Goal: Transaction & Acquisition: Book appointment/travel/reservation

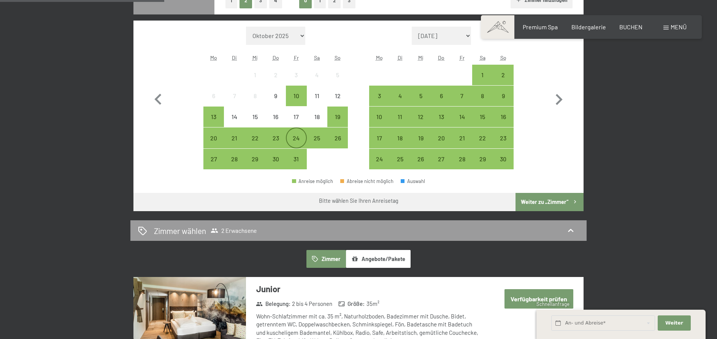
scroll to position [233, 0]
click at [344, 138] on div "26" at bounding box center [337, 144] width 19 height 19
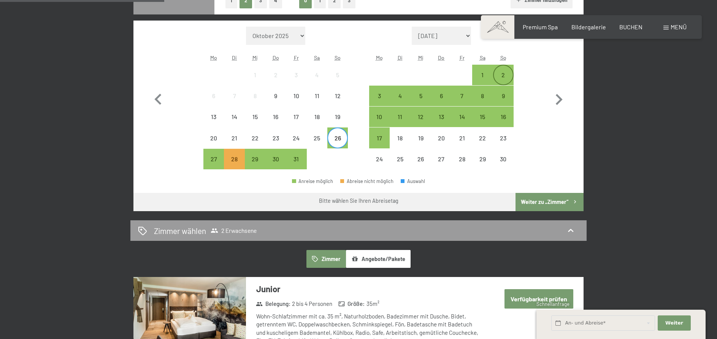
click at [496, 76] on div "2" at bounding box center [503, 81] width 19 height 19
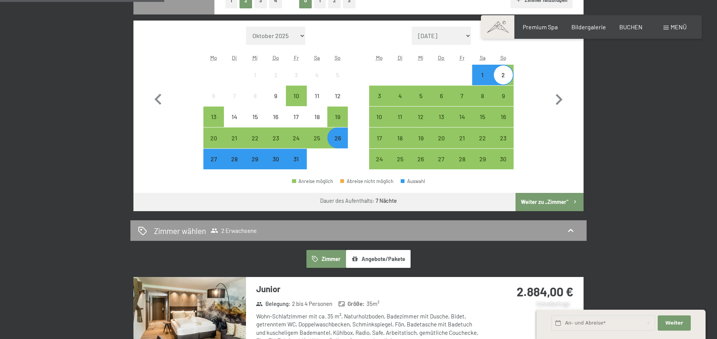
click at [566, 204] on button "Weiter zu „Zimmer“" at bounding box center [550, 202] width 68 height 18
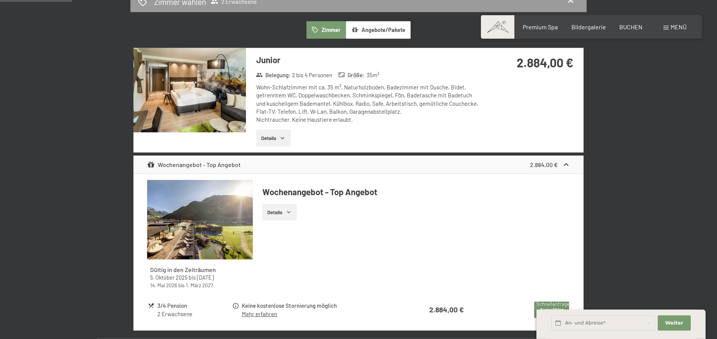
scroll to position [0, 0]
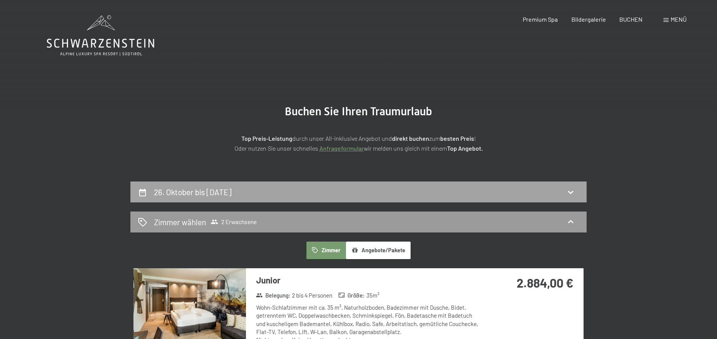
click at [190, 200] on div "26. Oktober bis [DATE]" at bounding box center [358, 191] width 456 height 21
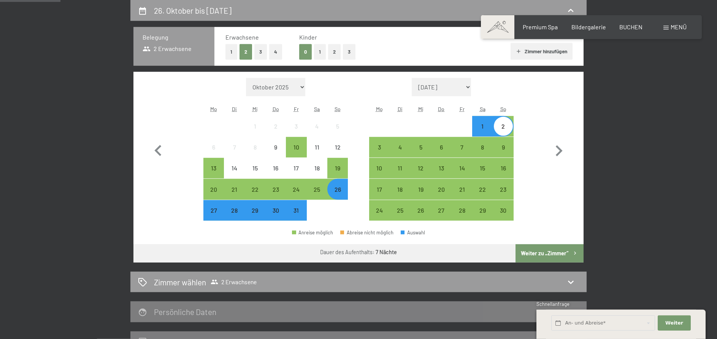
click at [294, 193] on span "Einwilligung Marketing*" at bounding box center [317, 192] width 63 height 8
click at [282, 193] on input "Einwilligung Marketing*" at bounding box center [278, 192] width 8 height 8
click at [296, 194] on span "Einwilligung Marketing*" at bounding box center [317, 192] width 63 height 8
click at [282, 194] on input "Einwilligung Marketing*" at bounding box center [278, 192] width 8 height 8
click at [297, 191] on span "Einwilligung Marketing*" at bounding box center [317, 192] width 63 height 8
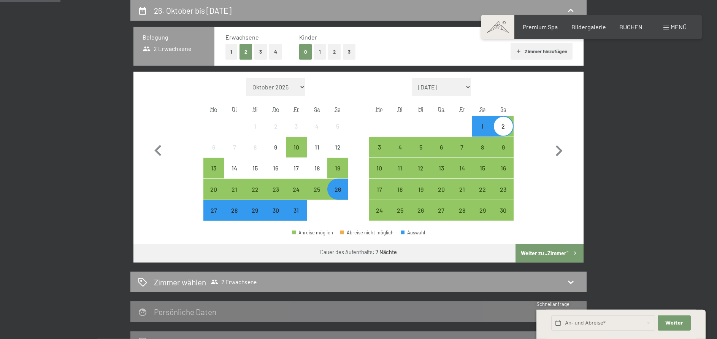
click at [282, 191] on input "Einwilligung Marketing*" at bounding box center [278, 192] width 8 height 8
click at [296, 190] on span "Einwilligung Marketing*" at bounding box center [317, 192] width 63 height 8
click at [282, 190] on input "Einwilligung Marketing*" at bounding box center [278, 192] width 8 height 8
checkbox input "false"
click at [292, 181] on div "24" at bounding box center [296, 189] width 19 height 19
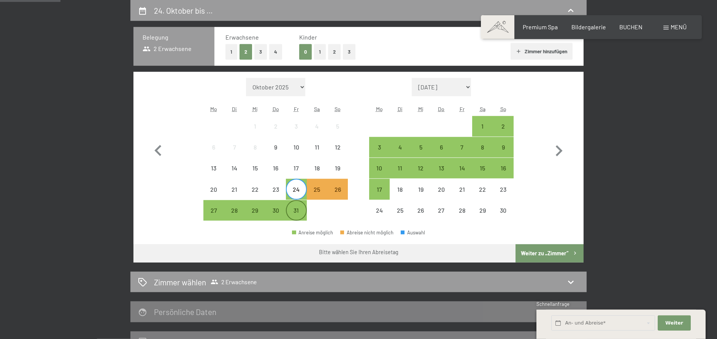
click at [305, 211] on div "31" at bounding box center [296, 216] width 19 height 19
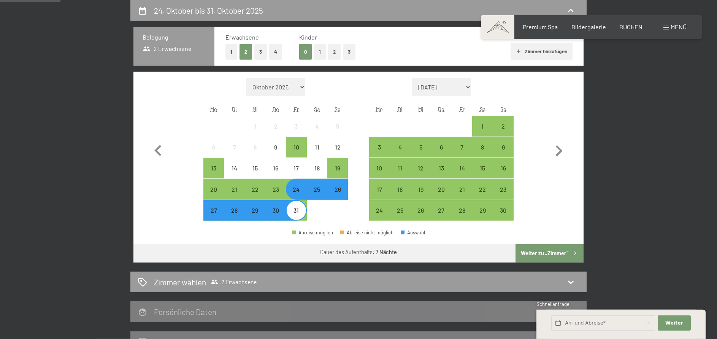
click at [544, 261] on button "Weiter zu „Zimmer“" at bounding box center [550, 253] width 68 height 18
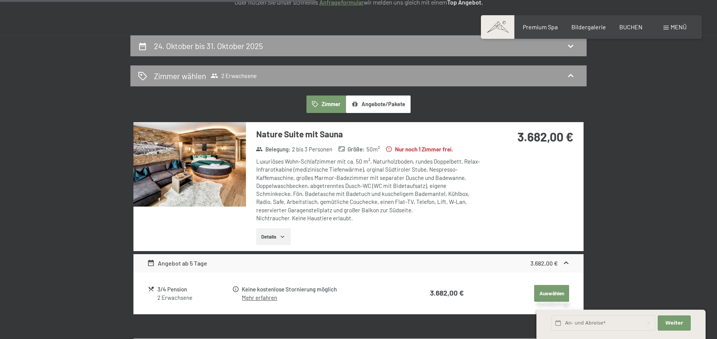
scroll to position [143, 0]
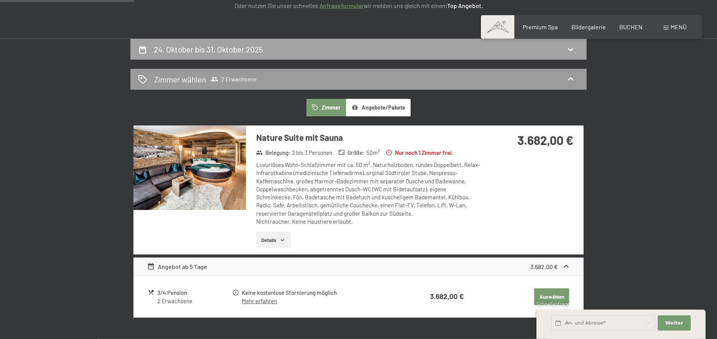
click at [187, 44] on div "24. Oktober bis 31. Oktober 2025" at bounding box center [210, 49] width 112 height 11
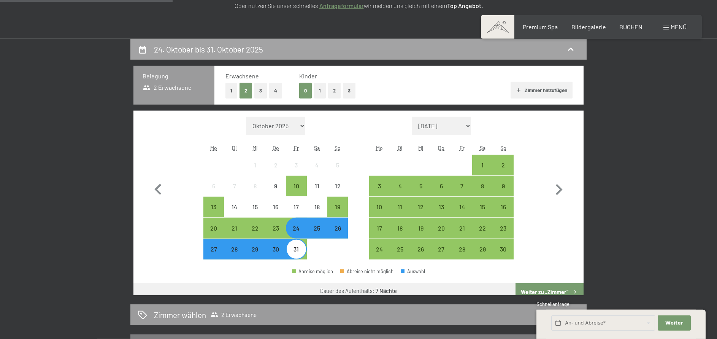
scroll to position [181, 0]
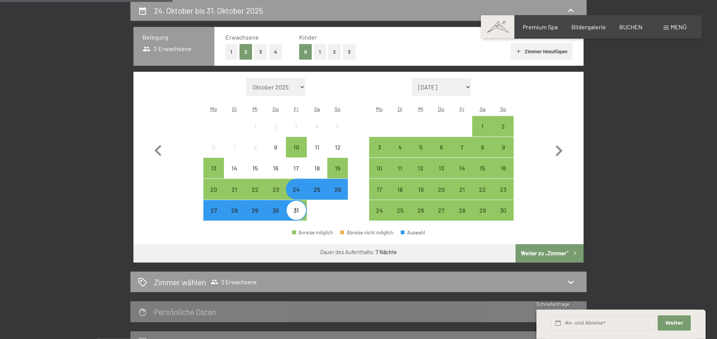
click at [218, 211] on div "27" at bounding box center [213, 216] width 19 height 19
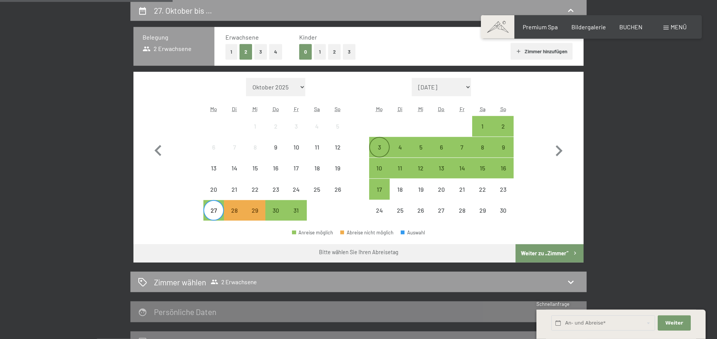
click at [383, 149] on div "3" at bounding box center [379, 153] width 19 height 19
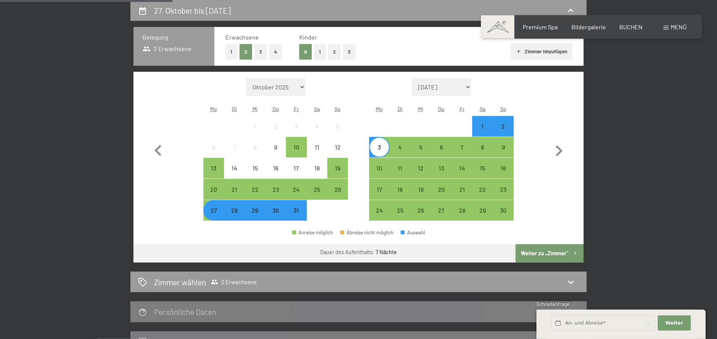
click at [538, 254] on button "Weiter zu „Zimmer“" at bounding box center [550, 253] width 68 height 18
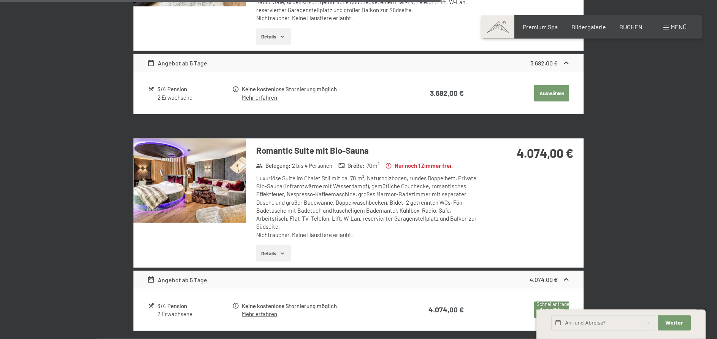
scroll to position [802, 0]
